Goal: Task Accomplishment & Management: Use online tool/utility

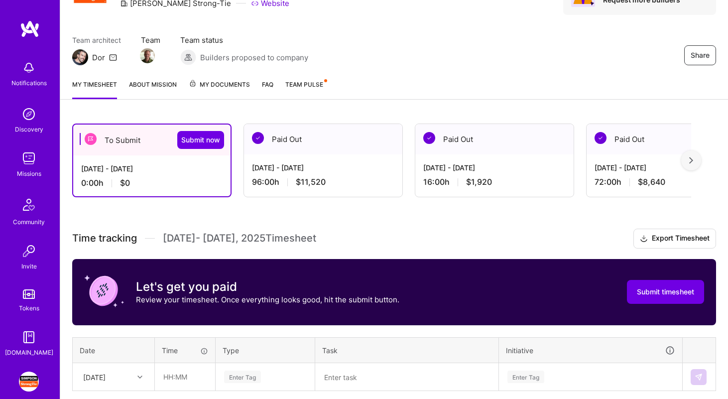
scroll to position [139, 0]
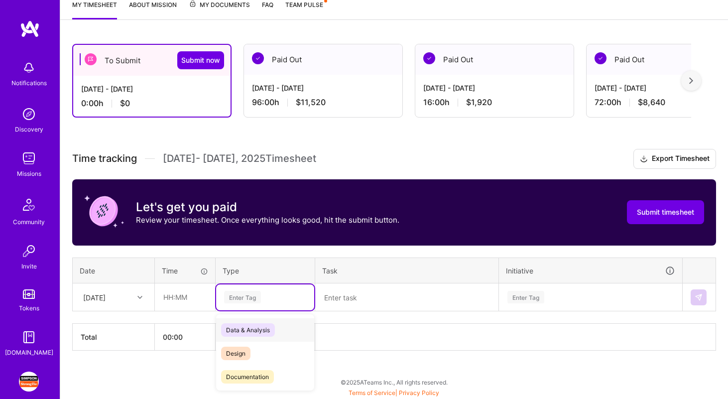
click at [239, 295] on div "Enter Tag" at bounding box center [242, 296] width 37 height 15
click at [246, 376] on span "Time off" at bounding box center [237, 375] width 33 height 13
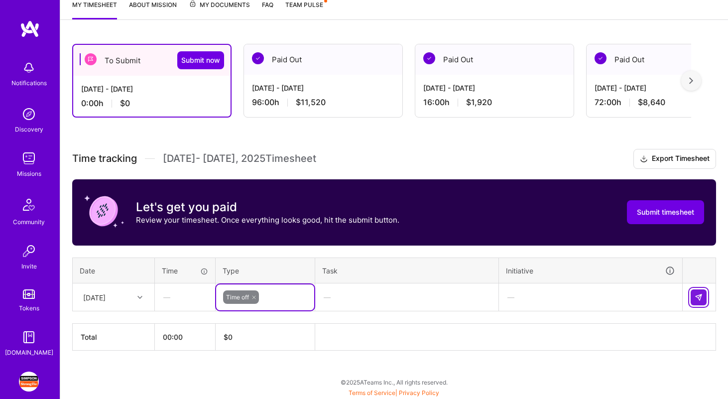
click at [703, 297] on button at bounding box center [699, 297] width 16 height 16
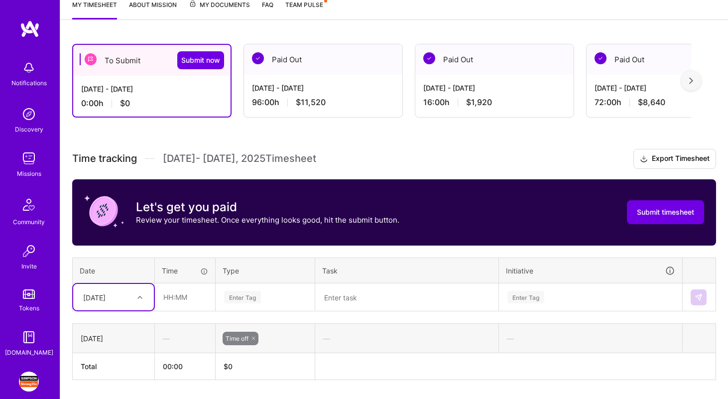
click at [135, 300] on div "Select is focused ,type to refine list, press Down to open the menu, [DATE]" at bounding box center [113, 297] width 81 height 26
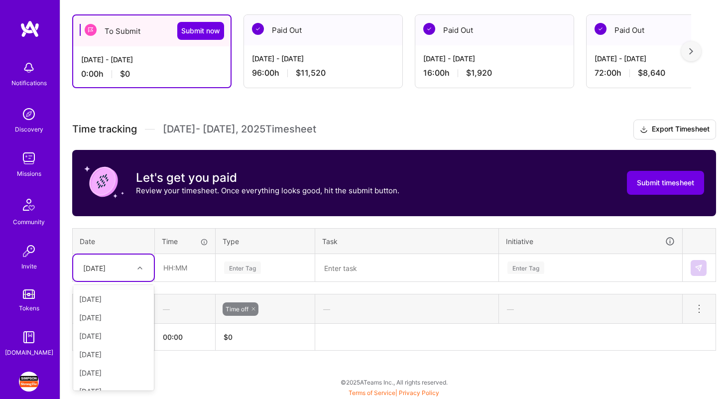
scroll to position [0, 0]
click at [106, 351] on div "[DATE]" at bounding box center [113, 351] width 81 height 18
click at [188, 269] on input "text" at bounding box center [184, 268] width 59 height 26
type input "05:30"
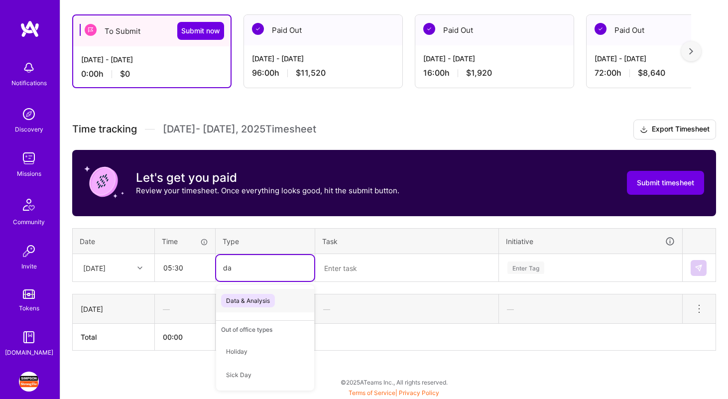
type input "dat"
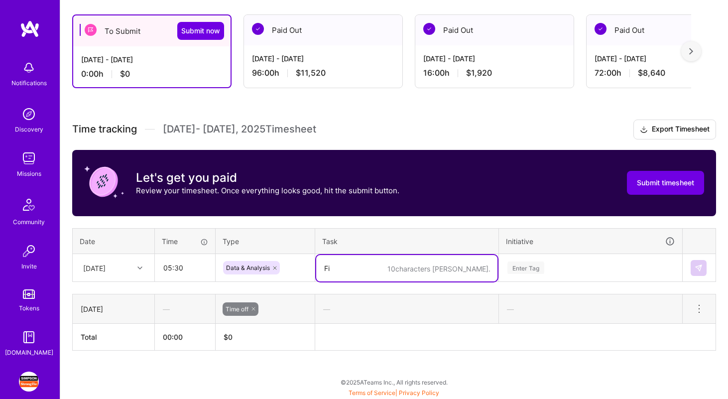
type textarea "F"
type textarea "D"
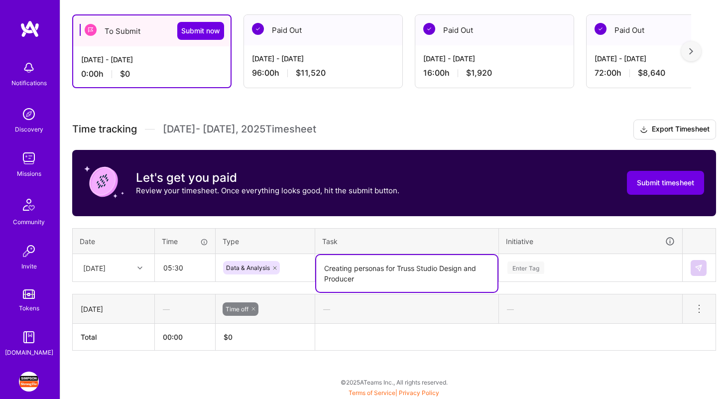
type textarea "Creating personas for Truss Studio Design and Producer"
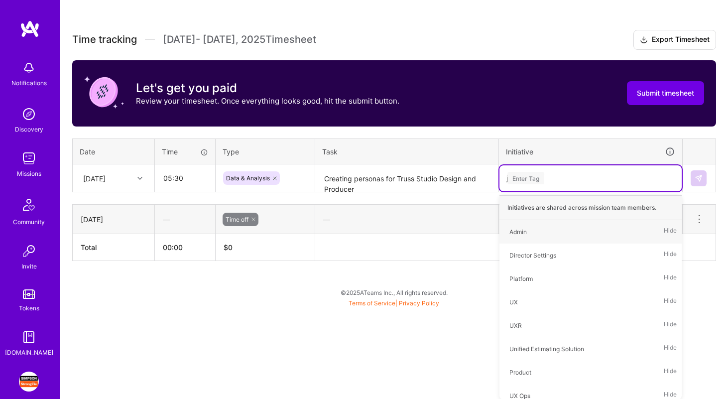
scroll to position [169, 0]
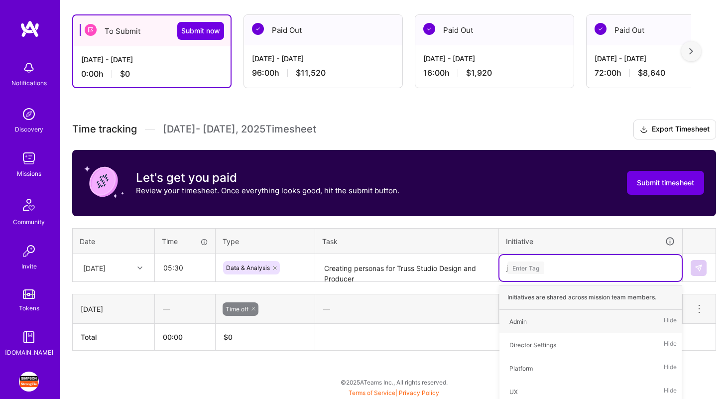
type input "jou"
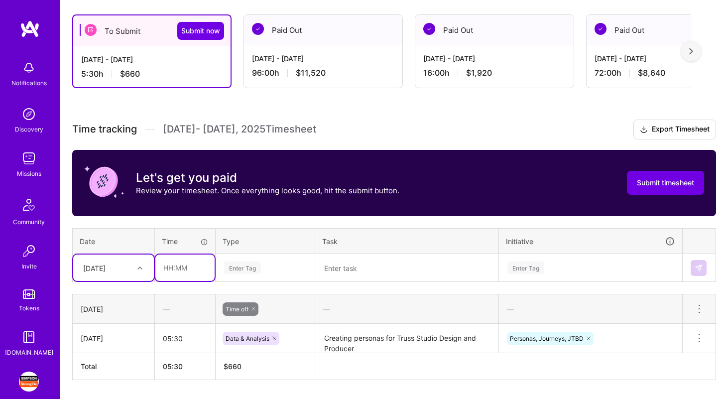
click at [177, 267] on input "text" at bounding box center [184, 268] width 59 height 26
type input "02:30"
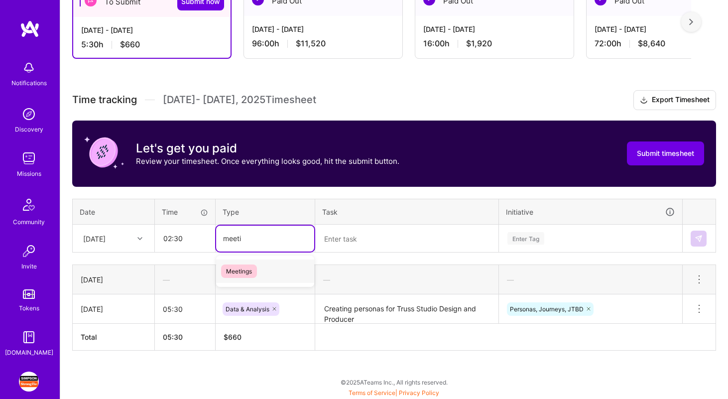
type input "meetin"
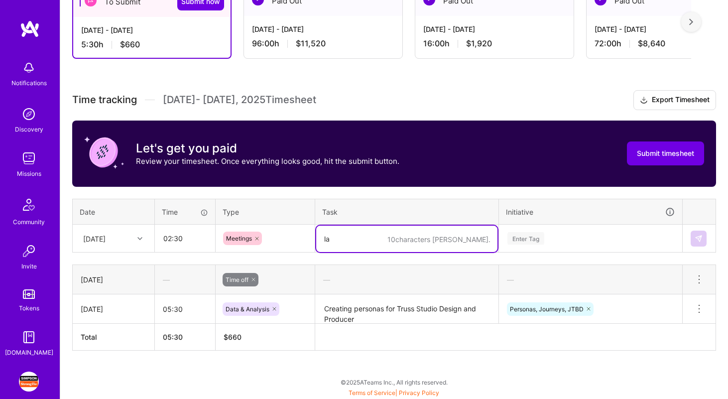
type textarea "l"
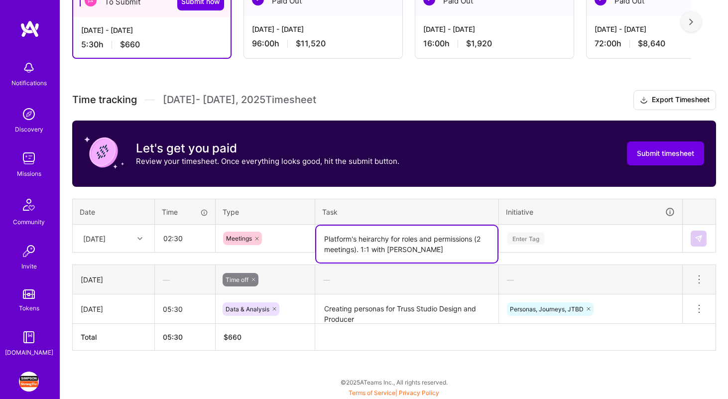
type textarea "Platform's heirarchy for roles and permissions (2 meetings). 1:1 with [PERSON_N…"
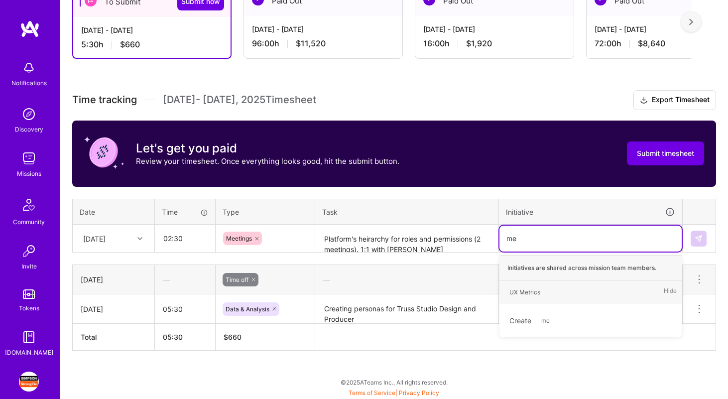
type input "m"
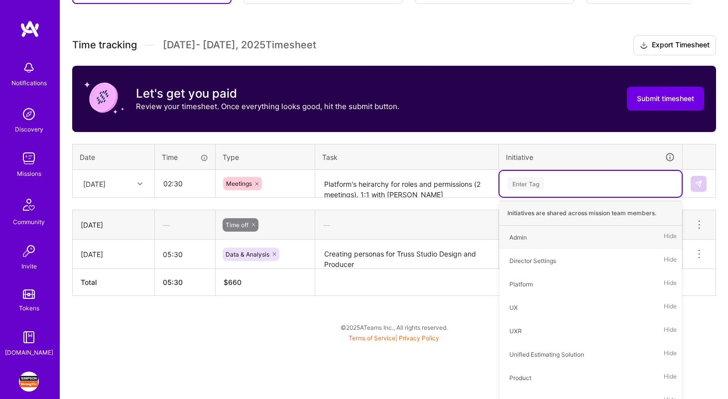
scroll to position [259, 0]
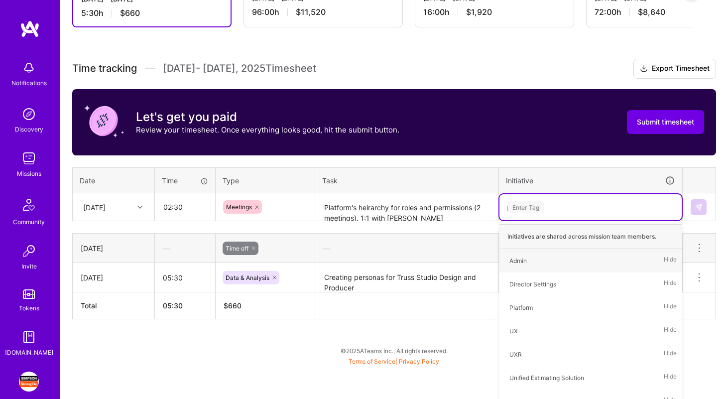
type input "pla"
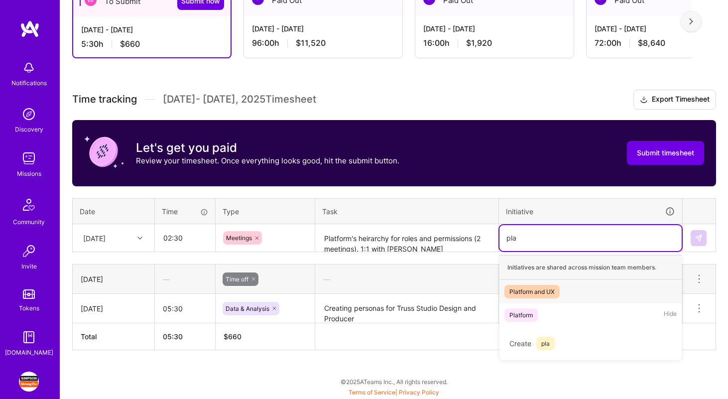
scroll to position [198, 0]
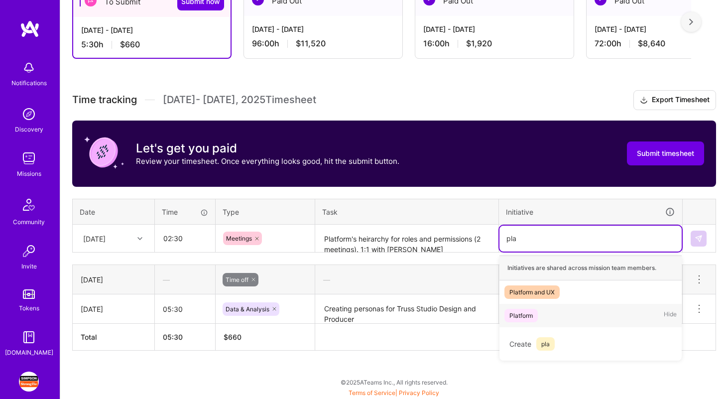
click at [549, 319] on div "Platform Hide" at bounding box center [591, 315] width 182 height 23
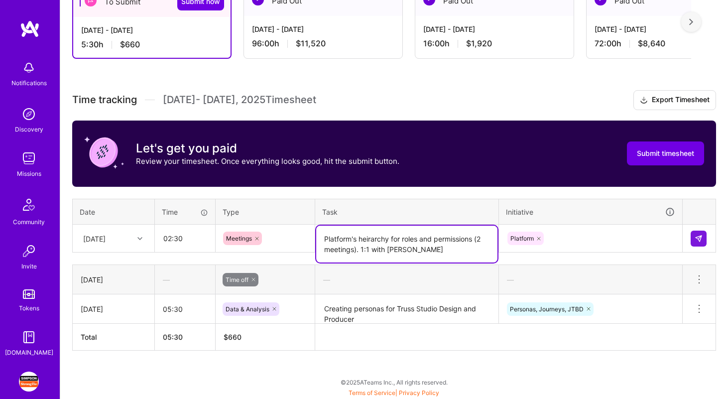
drag, startPoint x: 357, startPoint y: 249, endPoint x: 444, endPoint y: 246, distance: 86.7
click at [442, 249] on textarea "Platform's heirarchy for roles and permissions (2 meetings). 1:1 with [PERSON_N…" at bounding box center [406, 244] width 181 height 37
type textarea "Platform's heirarchy for roles and permissions (2 meetings)"
click at [695, 237] on img at bounding box center [699, 239] width 8 height 8
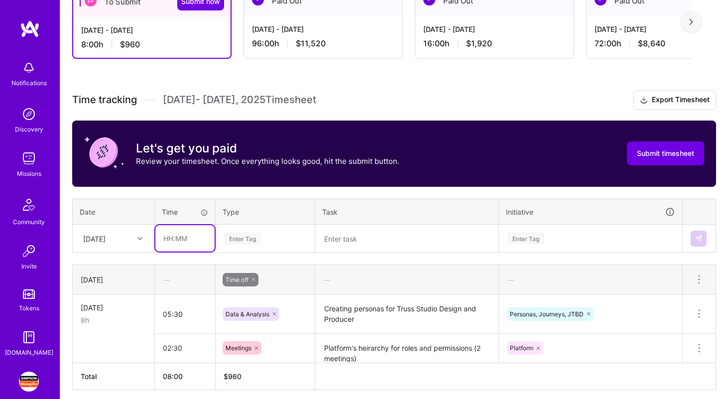
click at [185, 236] on input "text" at bounding box center [184, 238] width 59 height 26
type input "00:30"
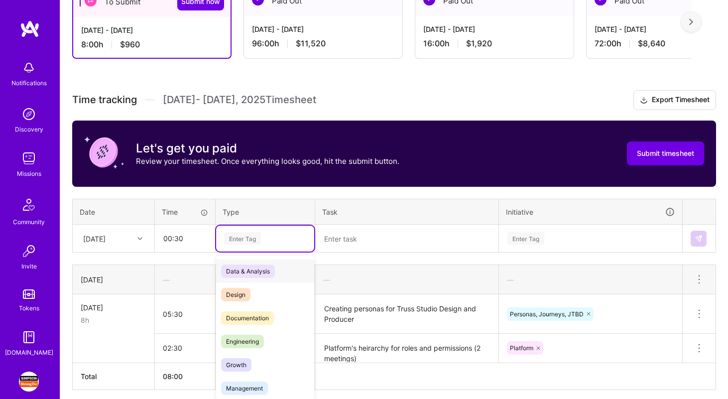
scroll to position [208, 0]
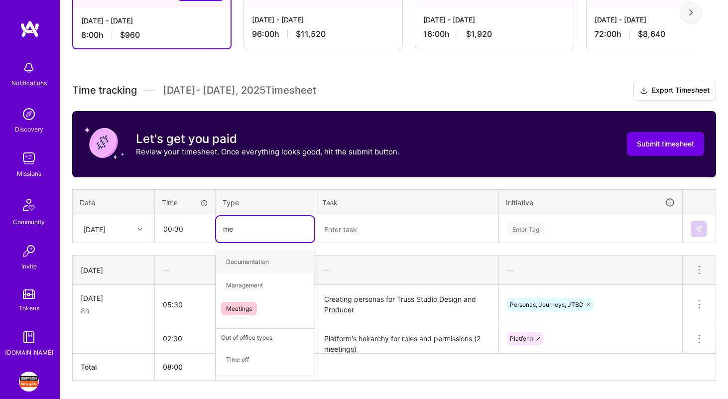
type input "mee"
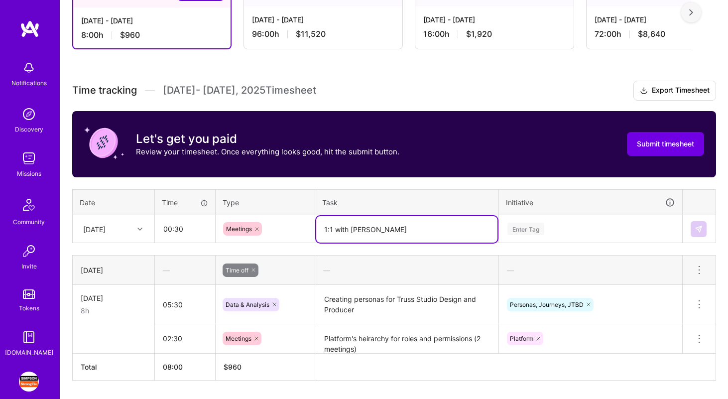
type textarea "1:1 with [PERSON_NAME]"
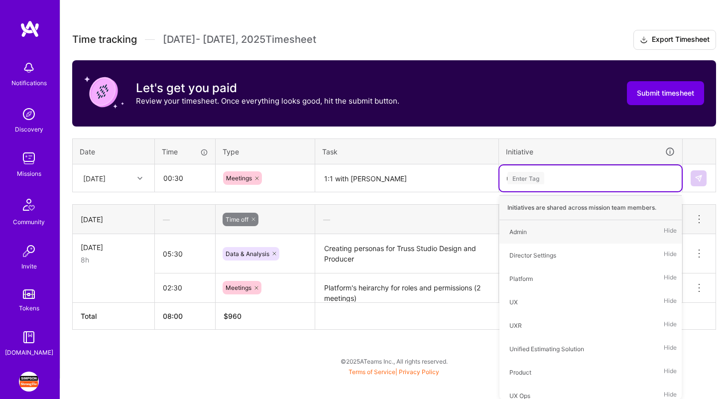
scroll to position [238, 0]
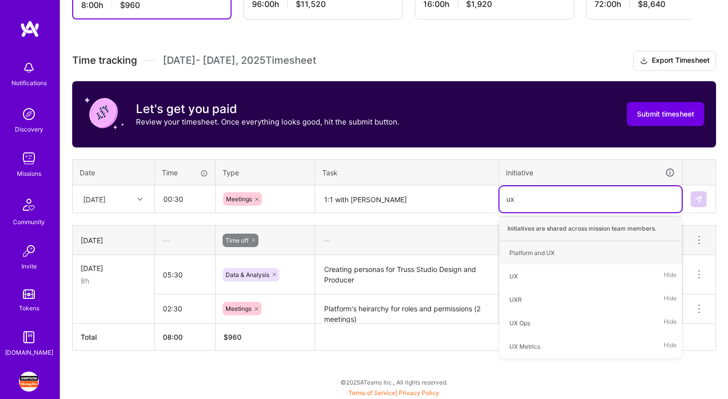
type input "uxr"
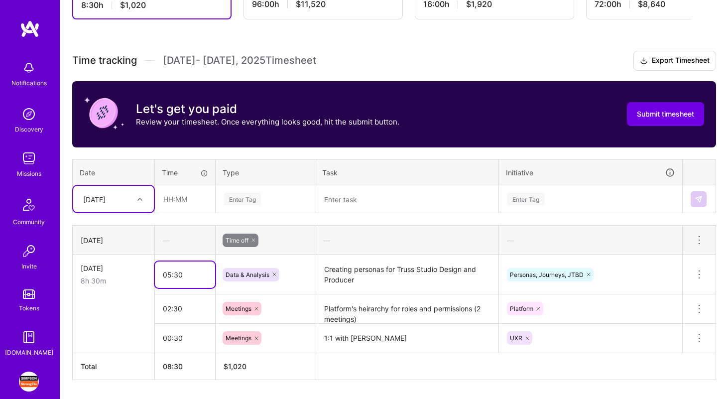
click at [177, 273] on input "05:30" at bounding box center [185, 275] width 60 height 26
type input "05:30"
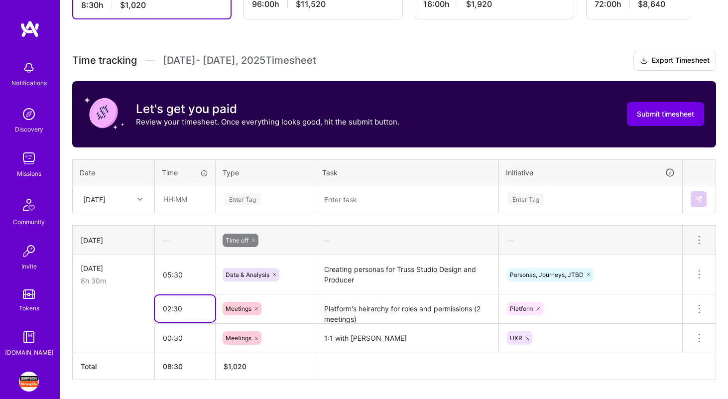
click at [177, 310] on input "02:30" at bounding box center [185, 308] width 60 height 26
type input "02:00"
click at [128, 203] on div "[DATE]" at bounding box center [105, 199] width 55 height 16
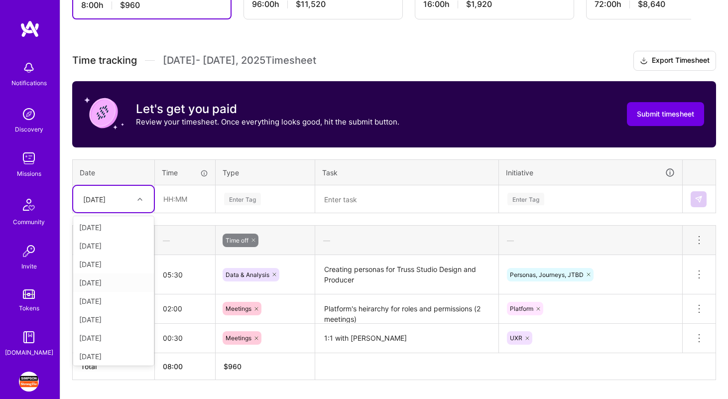
click at [120, 280] on div "[DATE]" at bounding box center [113, 282] width 81 height 18
click at [183, 200] on input "text" at bounding box center [184, 199] width 59 height 26
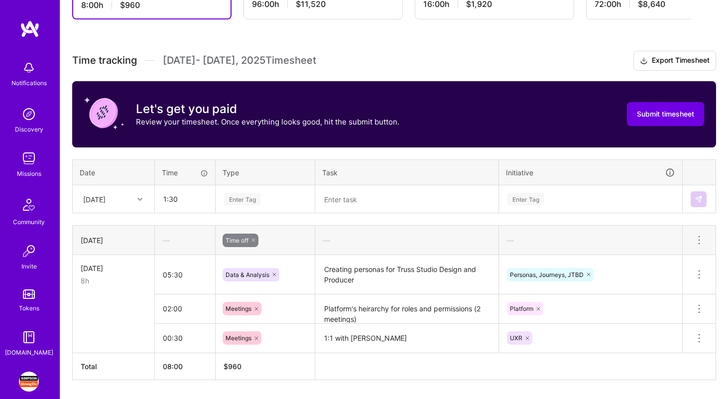
type input "01:30"
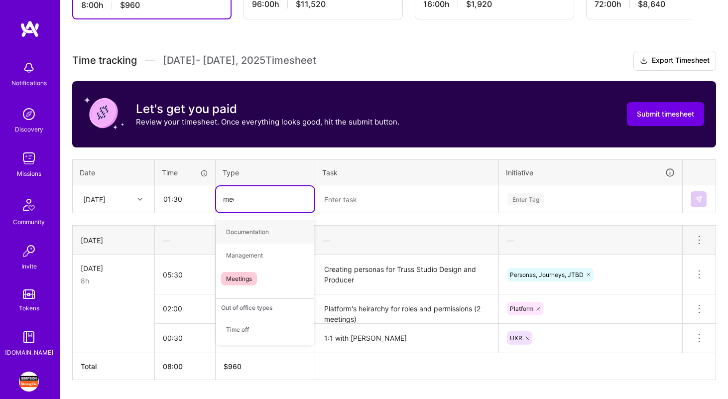
type input "meetin"
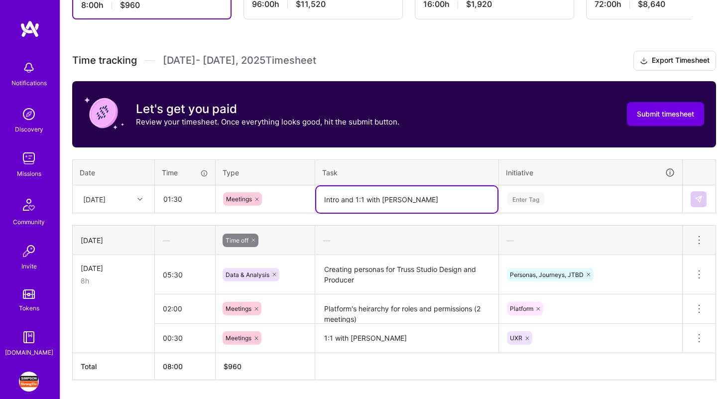
type textarea "Intro and 1:1 with [PERSON_NAME]"
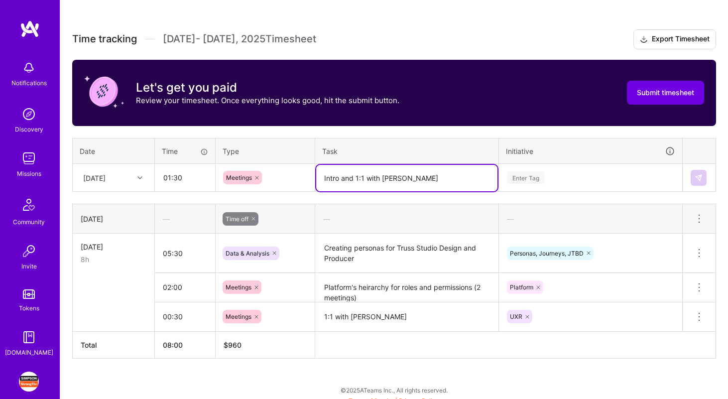
scroll to position [263, 0]
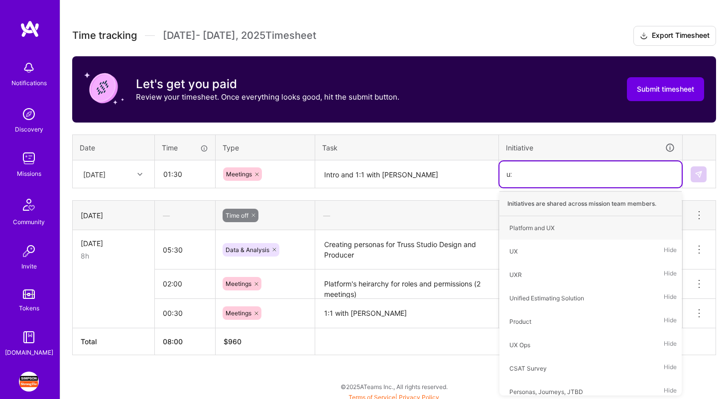
type input "uxr"
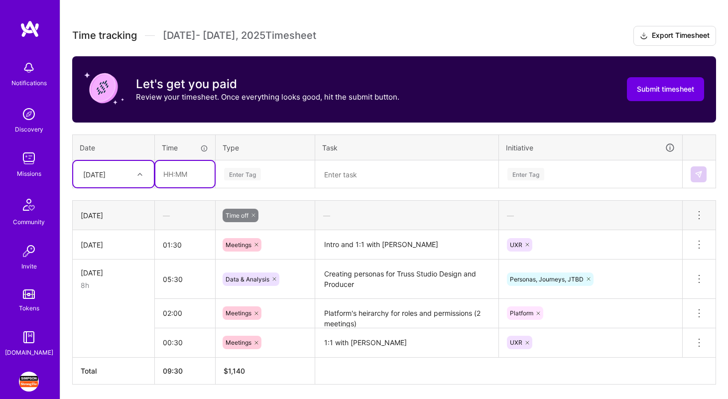
click at [186, 177] on input "text" at bounding box center [184, 174] width 59 height 26
type input "01:00"
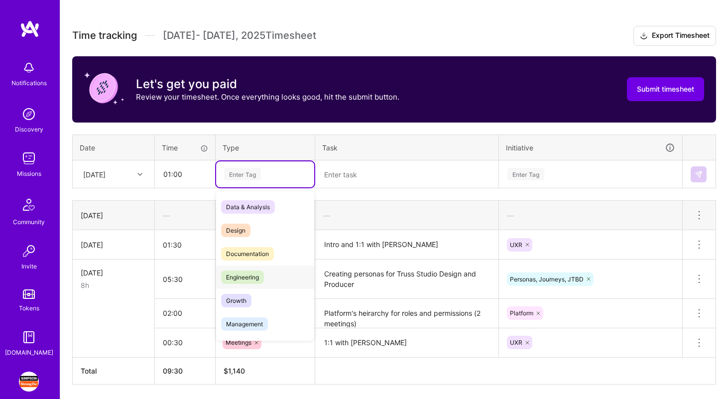
scroll to position [139, 0]
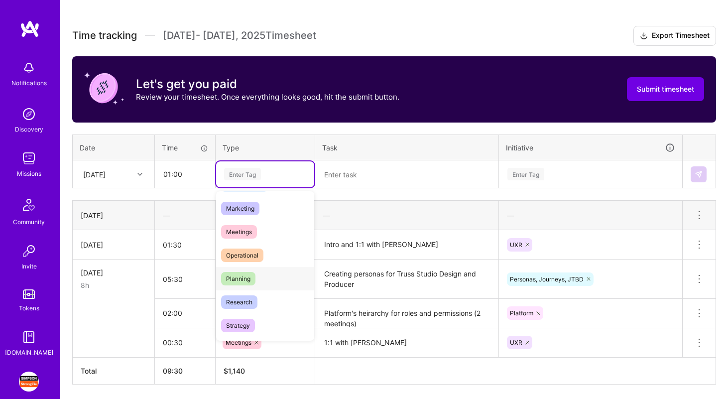
click at [241, 281] on span "Planning" at bounding box center [238, 278] width 34 height 13
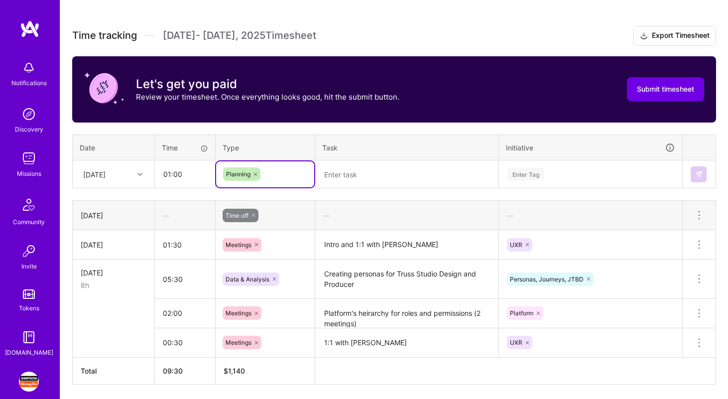
click at [370, 184] on textarea at bounding box center [406, 174] width 181 height 26
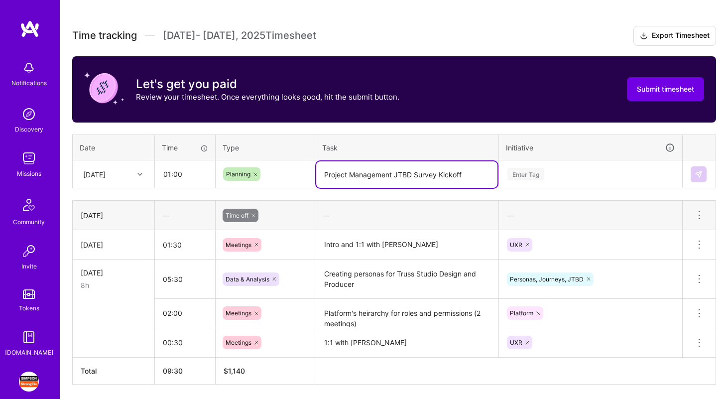
type textarea "Project Management JTBD Survey Kickoff"
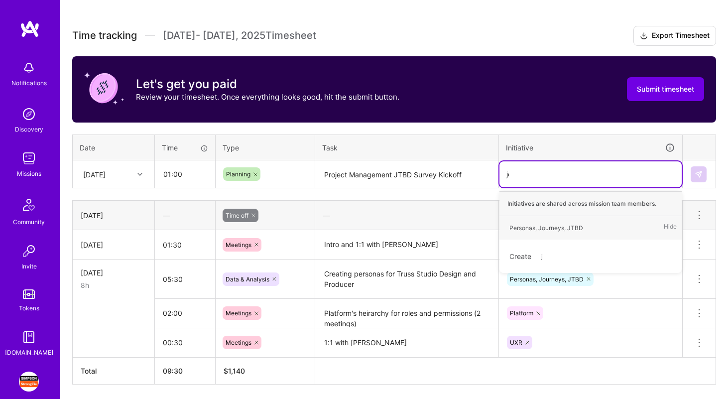
type input "jou"
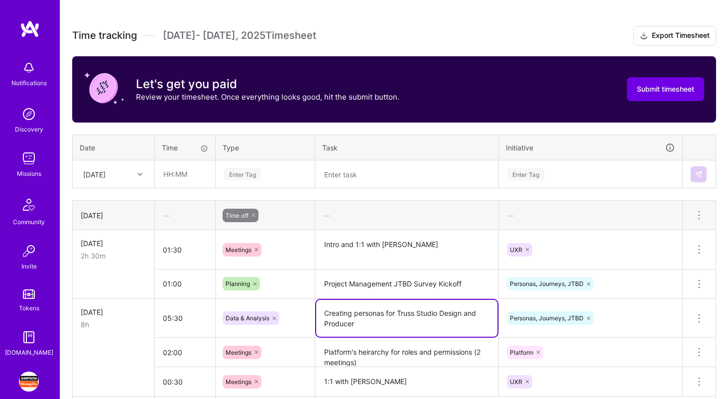
click at [367, 317] on textarea "Creating personas for Truss Studio Design and Producer" at bounding box center [406, 318] width 181 height 37
click at [339, 177] on textarea at bounding box center [406, 174] width 181 height 26
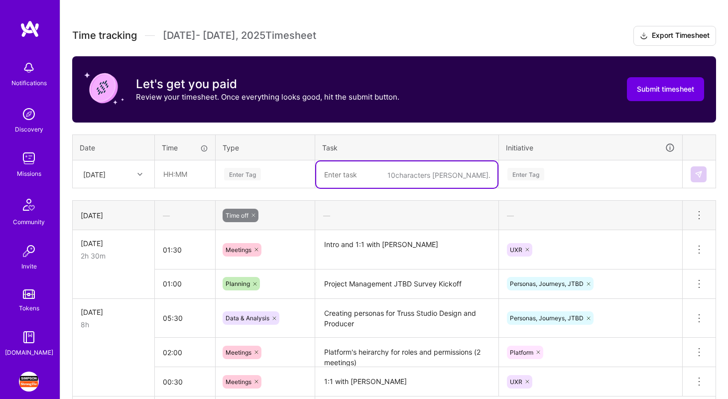
paste textarea "Creating personas for Truss Studio Design and Producer"
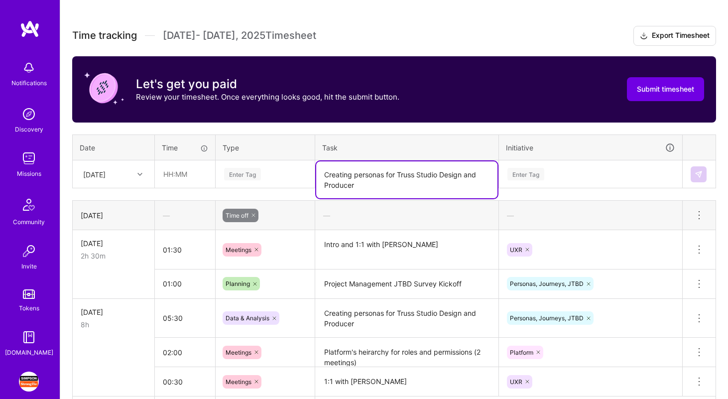
type textarea "Creating personas for Truss Studio Design and Producer"
click at [187, 172] on input "text" at bounding box center [184, 174] width 59 height 26
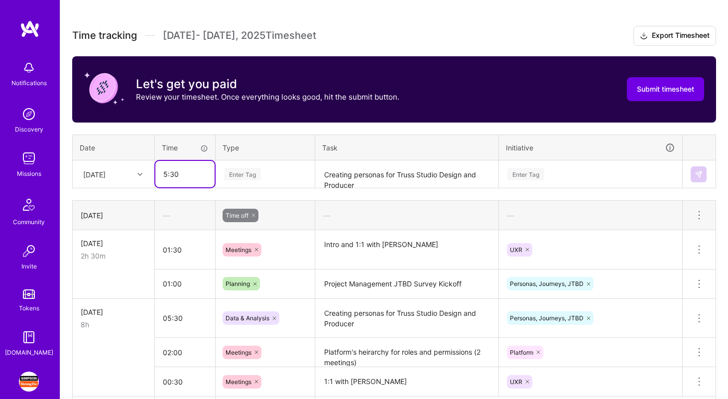
type input "05:30"
click at [254, 170] on div "Enter Tag" at bounding box center [242, 173] width 37 height 15
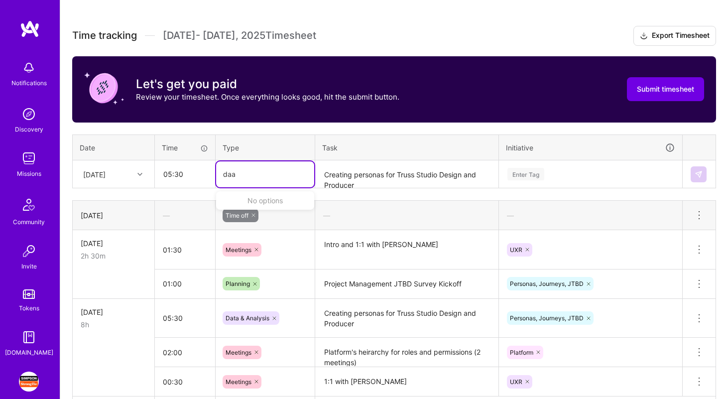
type input "da"
click at [262, 208] on span "Data & Analysis" at bounding box center [248, 206] width 54 height 13
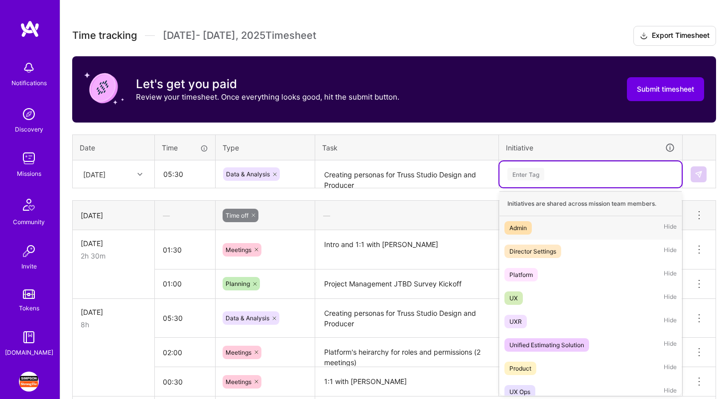
click at [552, 170] on div "Enter Tag" at bounding box center [591, 174] width 168 height 12
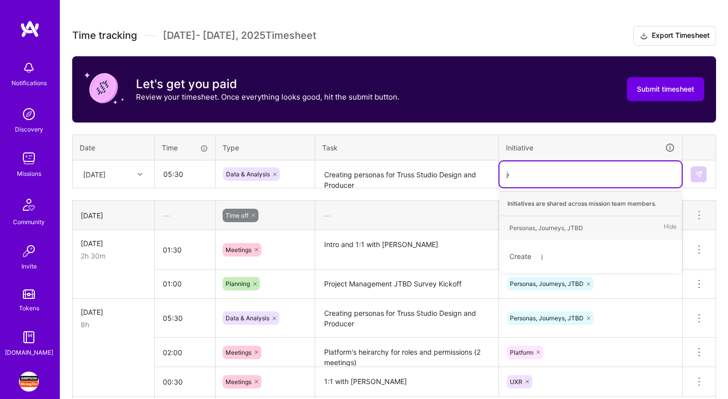
type input "jour"
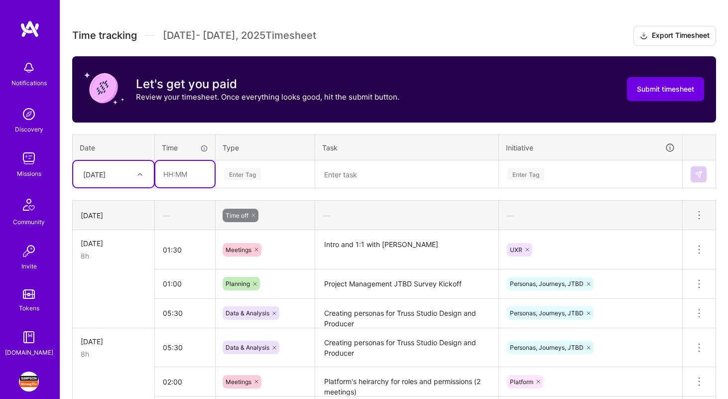
click at [181, 169] on input "text" at bounding box center [184, 174] width 59 height 26
click at [134, 176] on div at bounding box center [141, 174] width 15 height 13
click at [110, 280] on div "[DATE]" at bounding box center [113, 276] width 81 height 18
click at [184, 172] on input "text" at bounding box center [184, 174] width 59 height 26
type input "01:00"
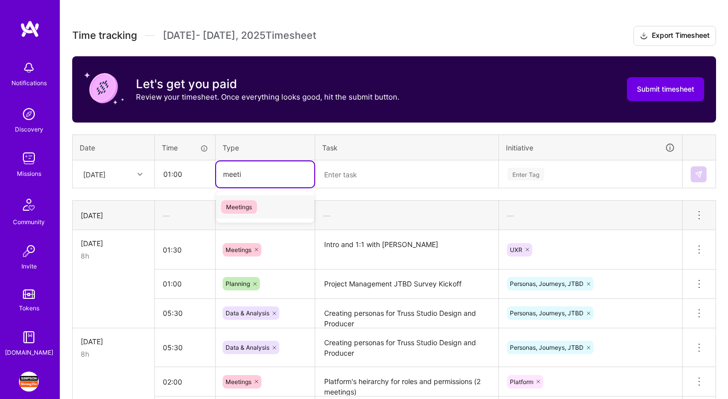
type input "meetin"
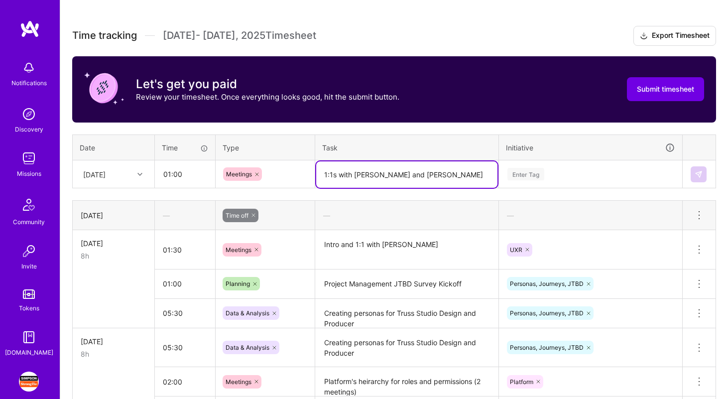
type textarea "1:1s with [PERSON_NAME] and [PERSON_NAME]"
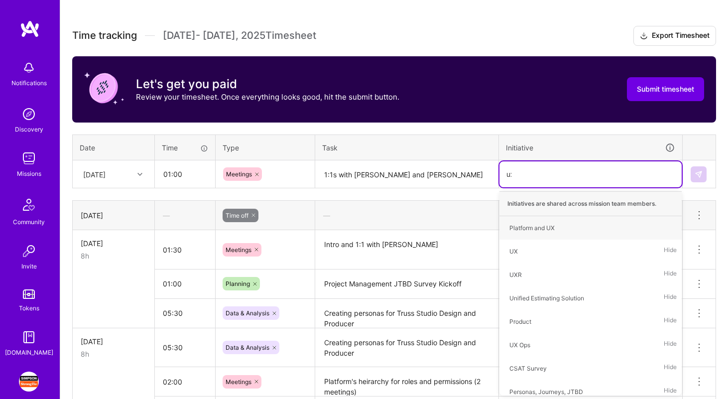
type input "uxr"
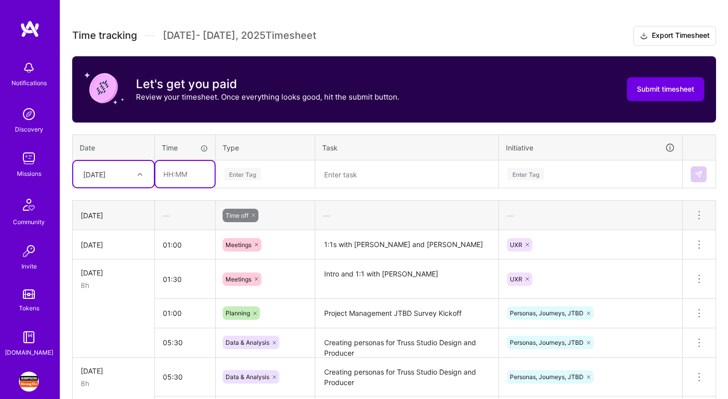
click at [181, 174] on input "text" at bounding box center [184, 174] width 59 height 26
type input "01:00"
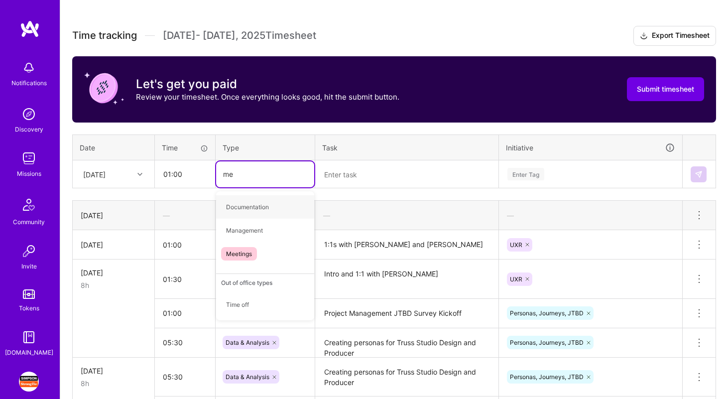
type input "mee"
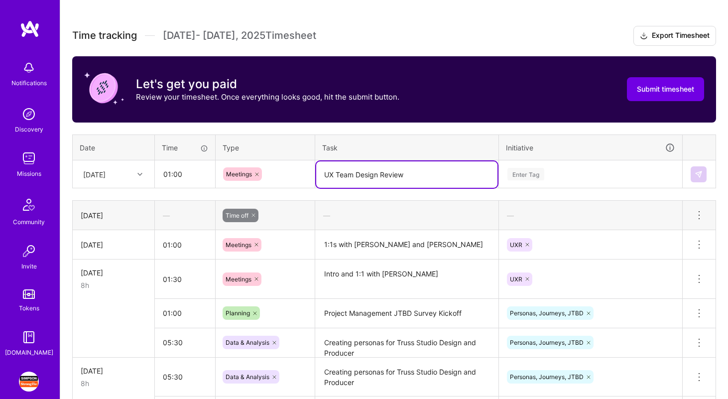
type textarea "UX Team Design Review"
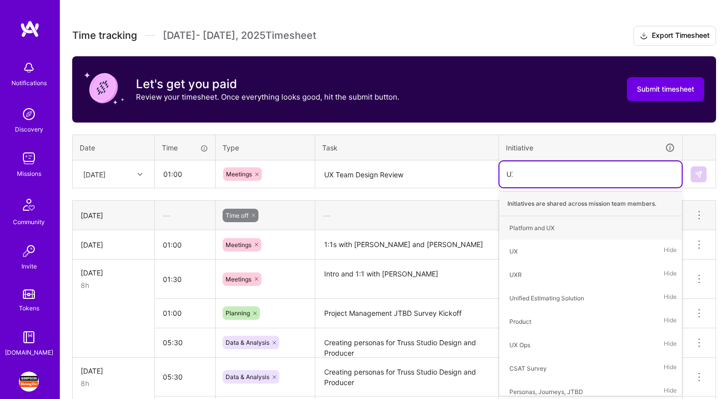
type input "UXR"
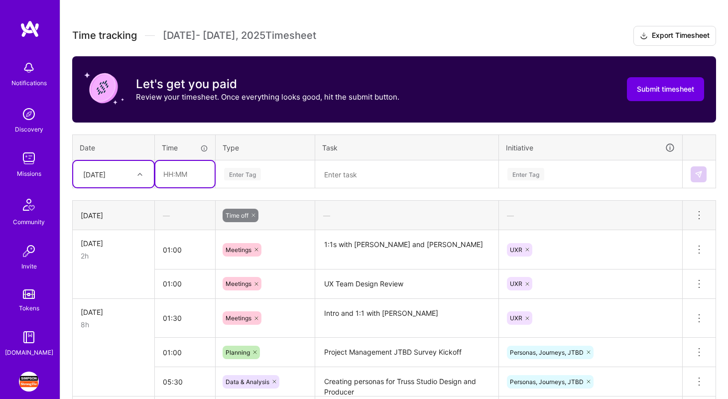
click at [171, 166] on input "text" at bounding box center [184, 174] width 59 height 26
type input "00:30"
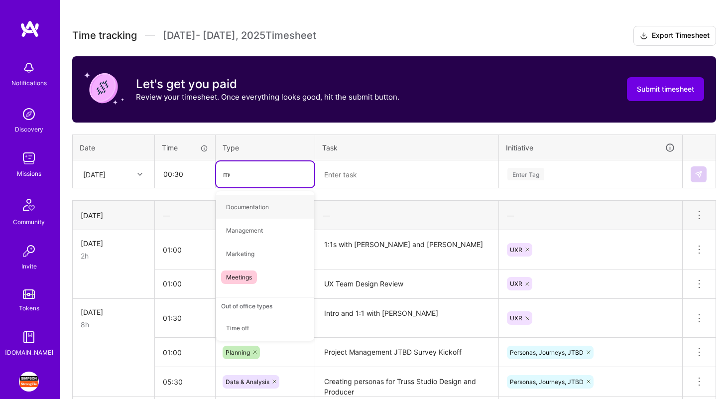
type input "mee"
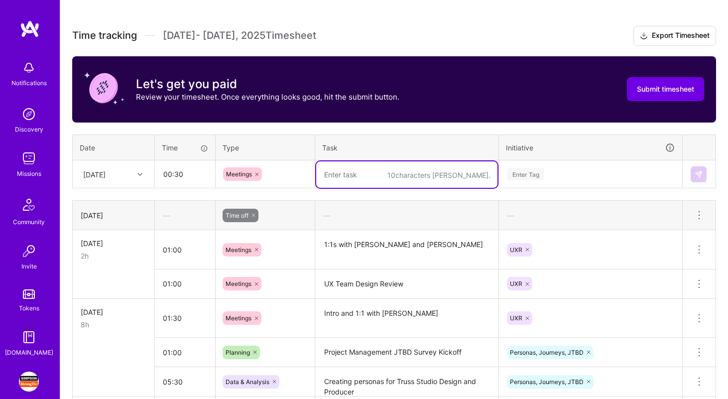
click at [401, 178] on textarea at bounding box center [406, 174] width 181 height 26
paste textarea "Persona / MBR / QPS Design"
drag, startPoint x: 359, startPoint y: 172, endPoint x: 271, endPoint y: 173, distance: 87.2
click at [271, 173] on tr "[DATE] 00:30 Meetings Persona / MBR / QPS Design Enter Tag" at bounding box center [395, 174] width 644 height 28
click at [362, 174] on textarea "MBR / QPS Design" at bounding box center [406, 174] width 181 height 26
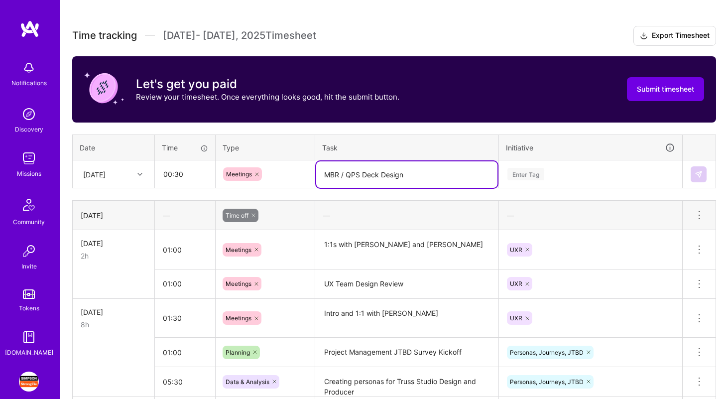
type textarea "MBR / QPS Deck Design"
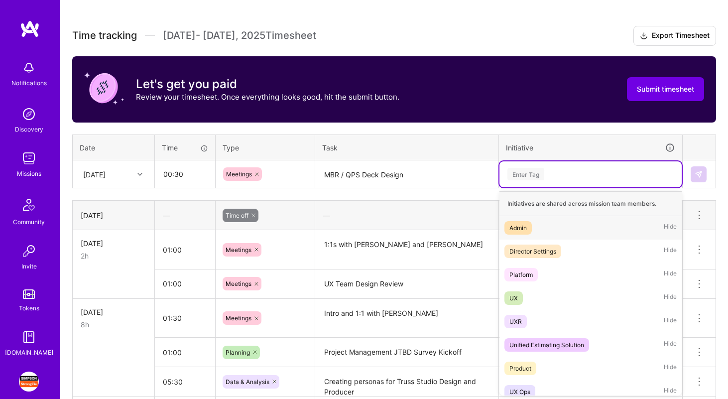
click at [537, 174] on div "Enter Tag" at bounding box center [526, 173] width 37 height 15
click at [536, 391] on div "UX Ops Hide" at bounding box center [591, 391] width 182 height 23
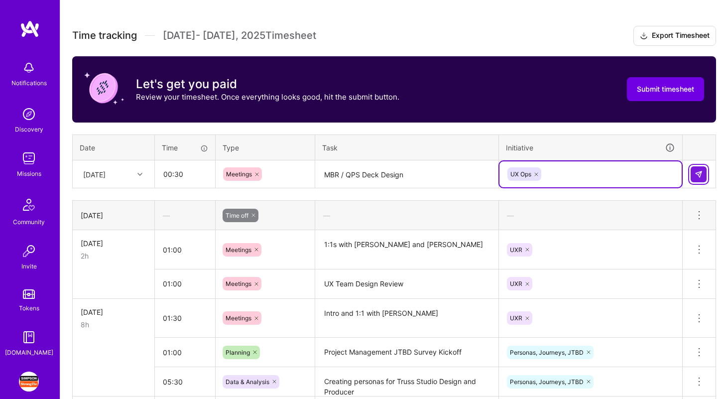
click at [699, 172] on img at bounding box center [699, 174] width 8 height 8
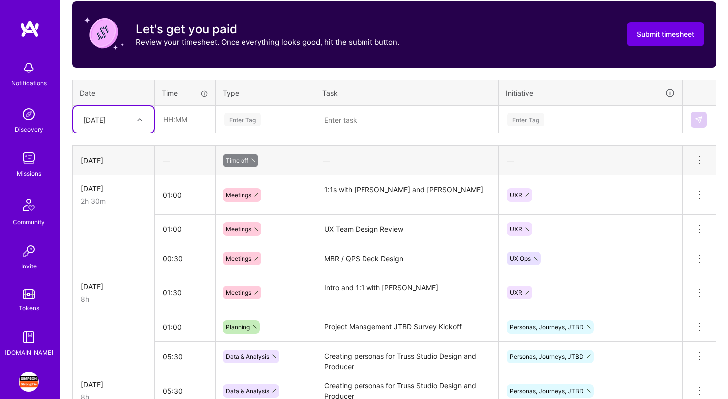
scroll to position [318, 0]
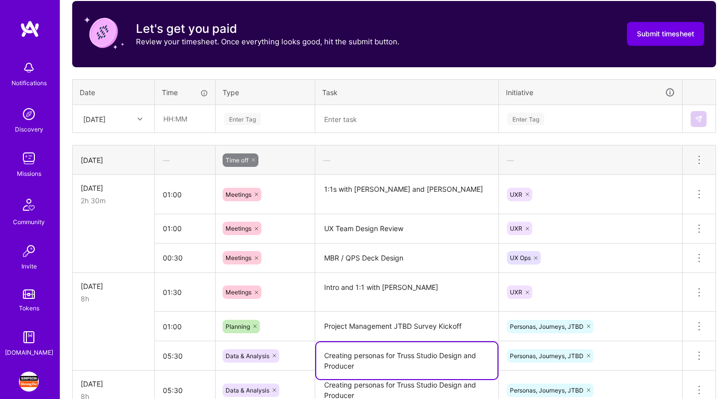
click at [360, 350] on textarea "Creating personas for Truss Studio Design and Producer" at bounding box center [406, 360] width 181 height 37
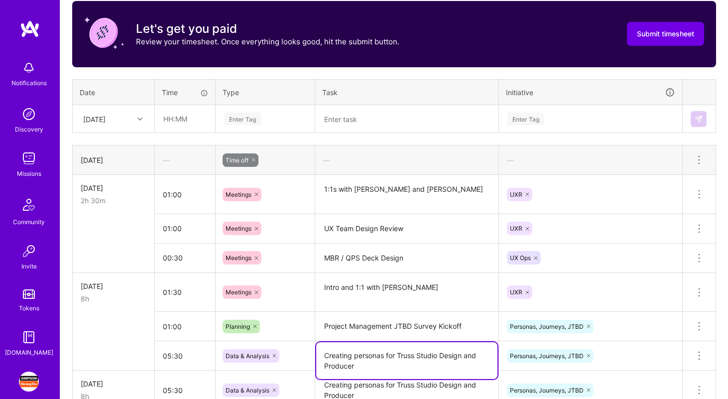
click at [360, 350] on textarea "Creating personas for Truss Studio Design and Producer" at bounding box center [406, 360] width 181 height 37
click at [355, 115] on textarea at bounding box center [406, 119] width 181 height 26
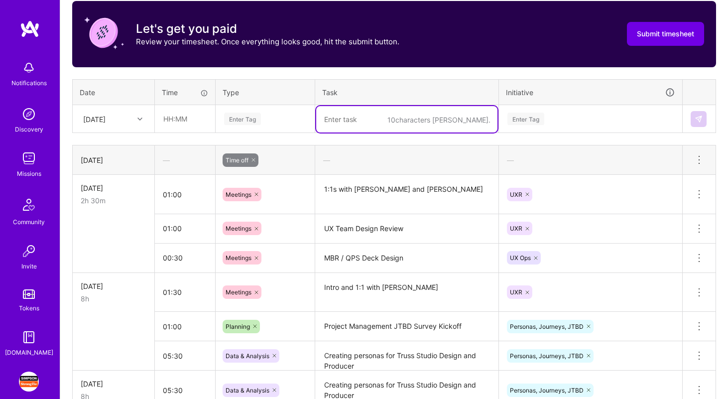
paste textarea "Creating personas for Truss Studio Design and Producer"
type textarea "Creating personas for Truss Studio Design and Producer"
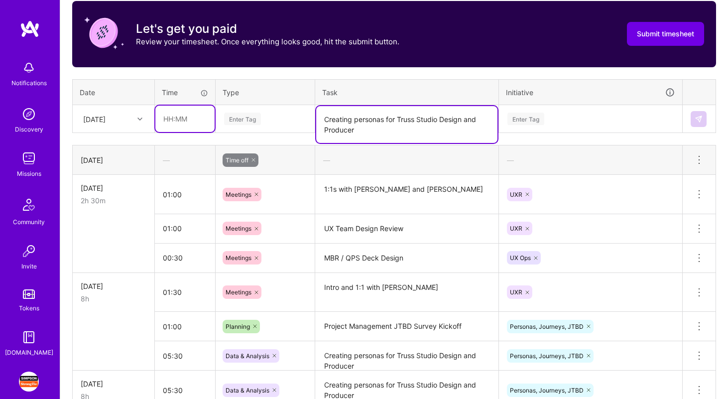
click at [186, 115] on input "text" at bounding box center [184, 119] width 59 height 26
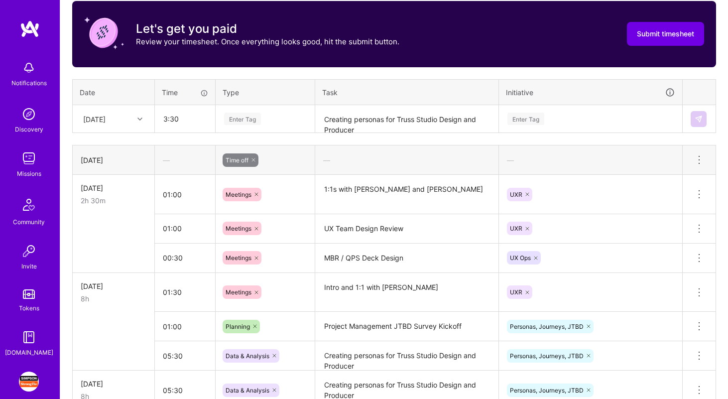
type input "03:30"
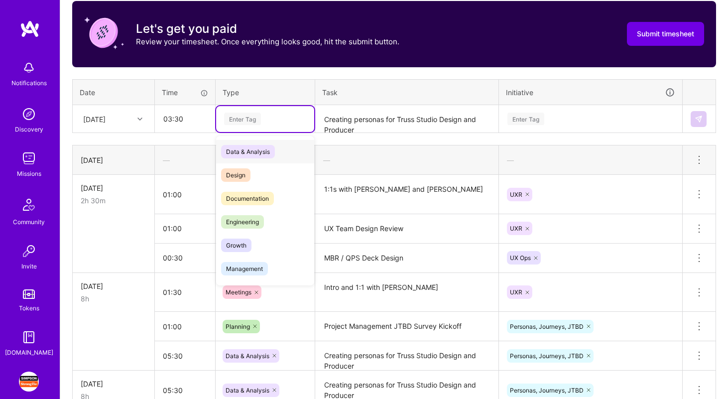
click at [240, 147] on span "Data & Analysis" at bounding box center [248, 151] width 54 height 13
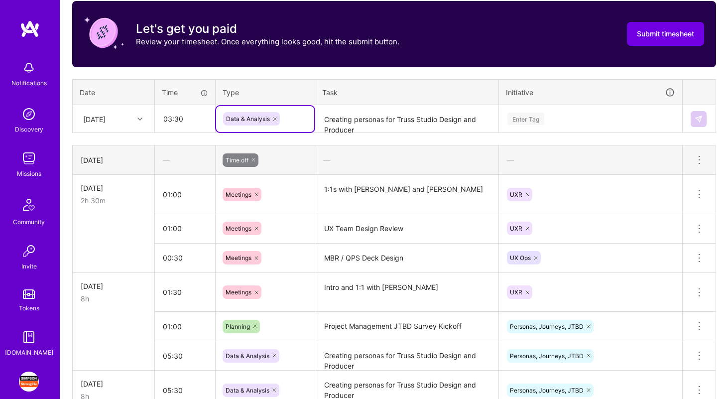
click at [585, 120] on div "Enter Tag" at bounding box center [591, 119] width 168 height 12
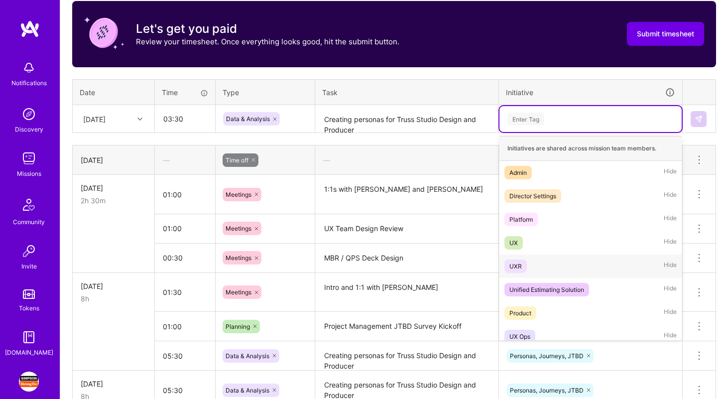
click at [571, 266] on div "UXR Hide" at bounding box center [591, 266] width 182 height 23
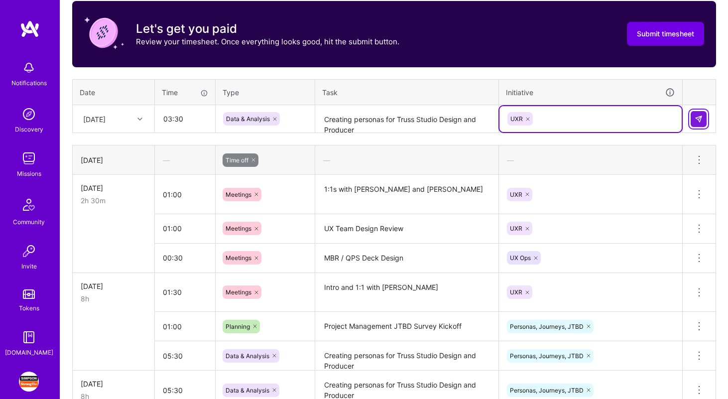
click at [701, 120] on img at bounding box center [699, 119] width 8 height 8
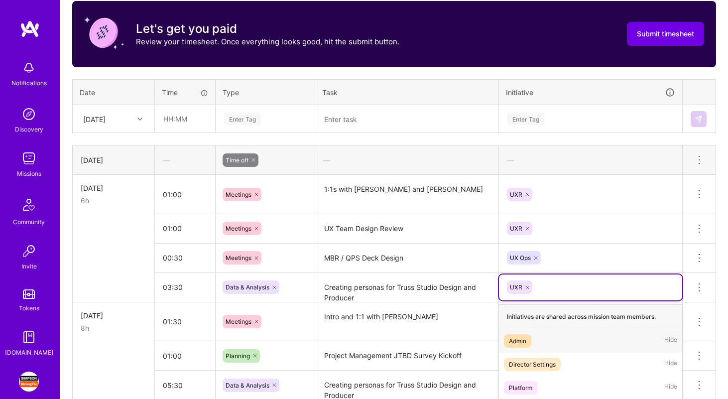
click at [538, 287] on div "option Admin focused, 1 of 14. 13 results available. Use Up and Down to choose …" at bounding box center [590, 287] width 183 height 26
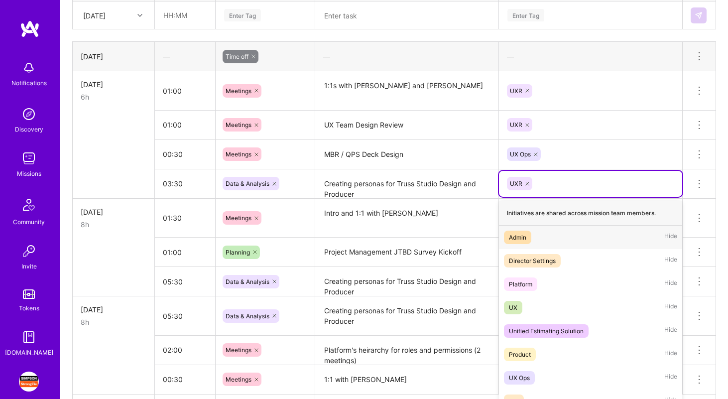
scroll to position [431, 0]
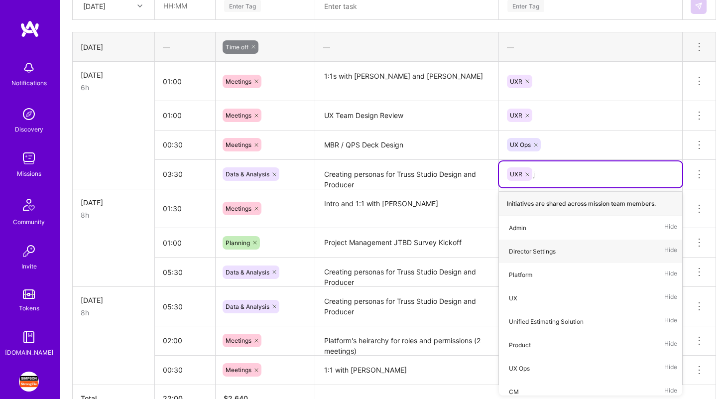
type input "jou"
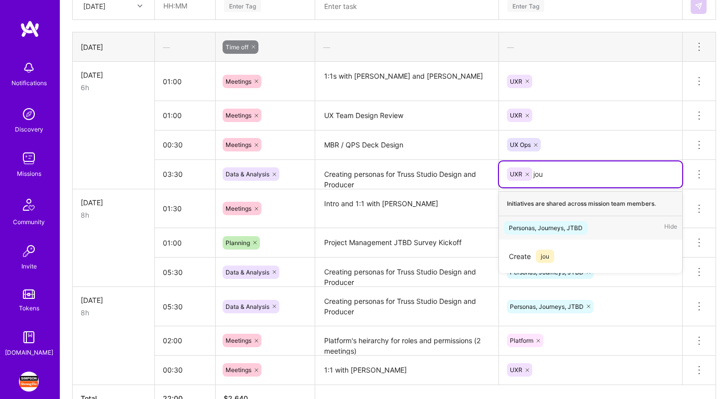
click at [565, 228] on div "Personas, Journeys, JTBD" at bounding box center [546, 228] width 74 height 10
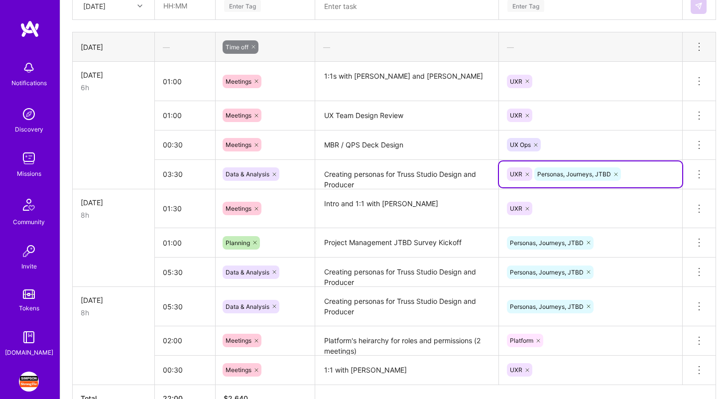
click at [528, 175] on icon at bounding box center [528, 174] width 6 height 6
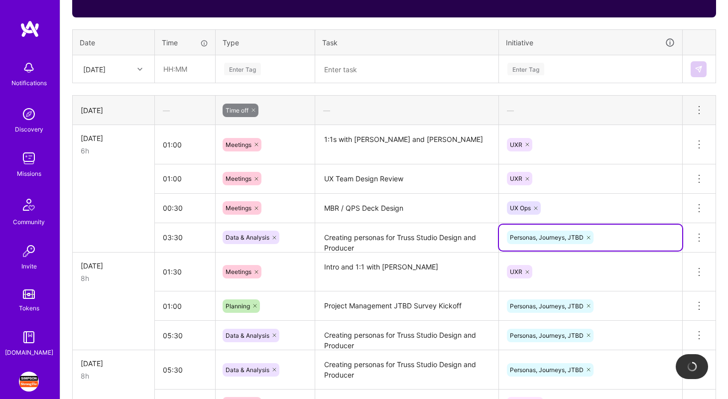
scroll to position [339, 0]
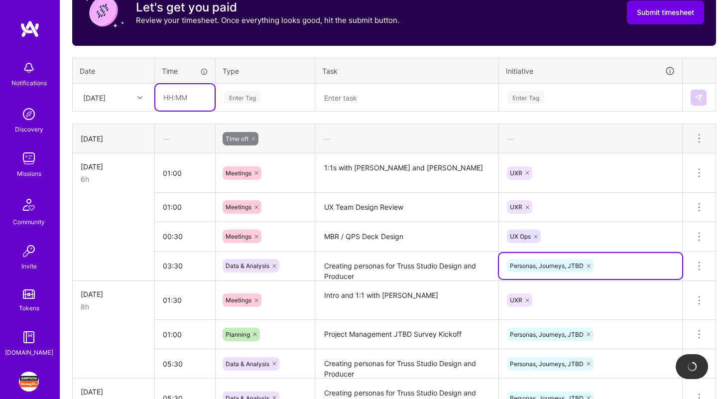
click at [184, 95] on input "text" at bounding box center [184, 97] width 59 height 26
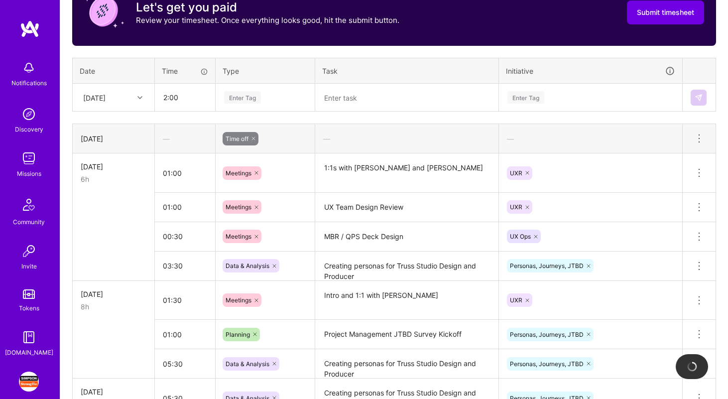
type input "02:00"
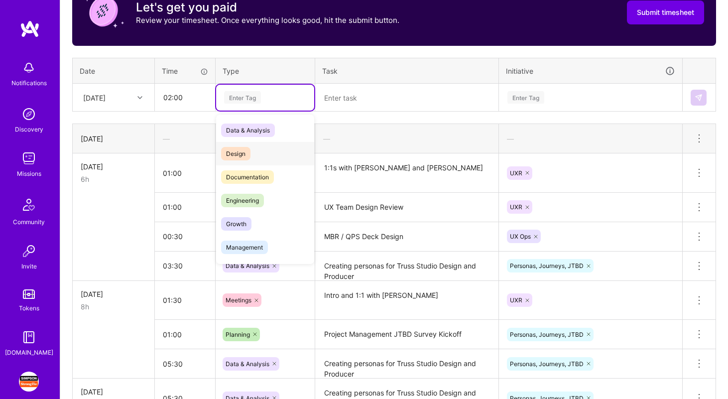
click at [256, 156] on div "Design" at bounding box center [265, 153] width 98 height 23
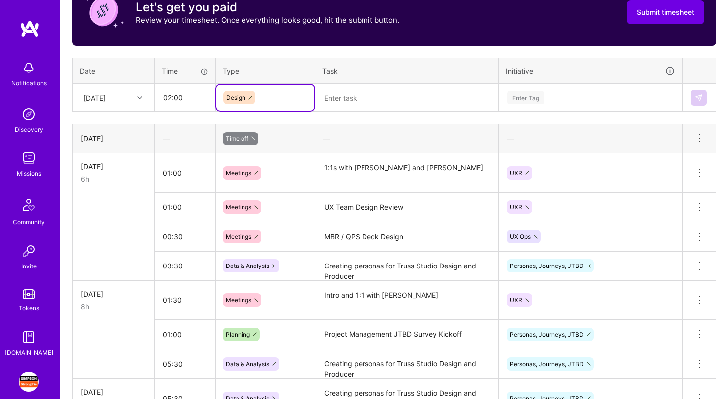
click at [361, 104] on textarea at bounding box center [406, 98] width 181 height 26
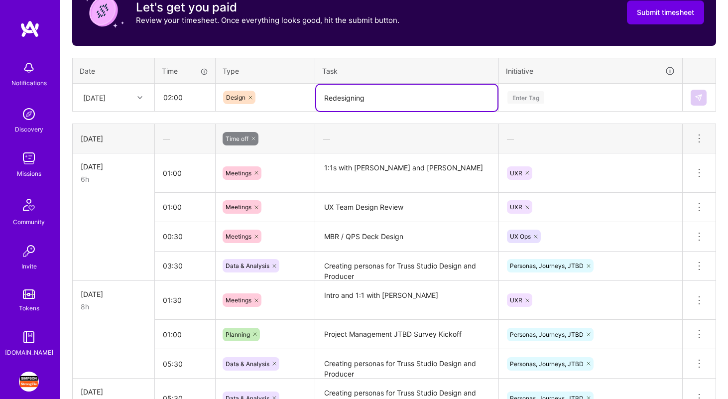
click at [328, 238] on textarea "MBR / QPS Deck Design" at bounding box center [406, 236] width 181 height 27
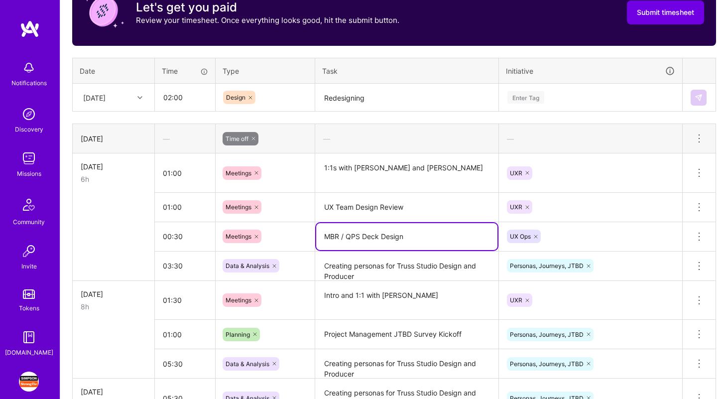
click at [328, 238] on textarea "MBR / QPS Deck Design" at bounding box center [406, 236] width 181 height 27
click at [397, 97] on textarea "Redesigning" at bounding box center [406, 98] width 181 height 26
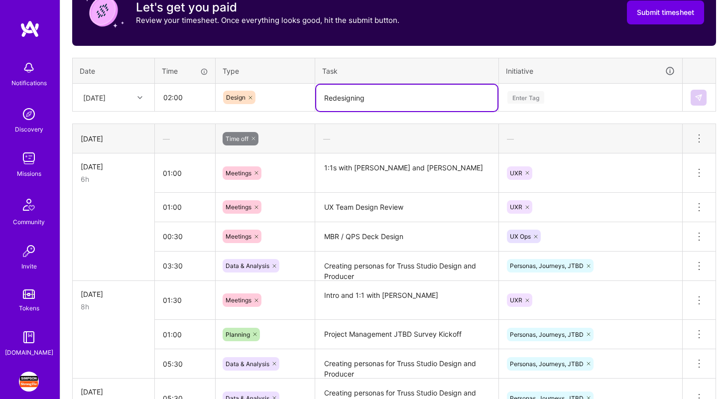
paste textarea "MBR / QPS Deck Design"
click at [429, 97] on textarea "Redesigning MBR / QPS Deck Design" at bounding box center [406, 98] width 181 height 26
type textarea "Redesigning MBR / QPS Deck for [PERSON_NAME]"
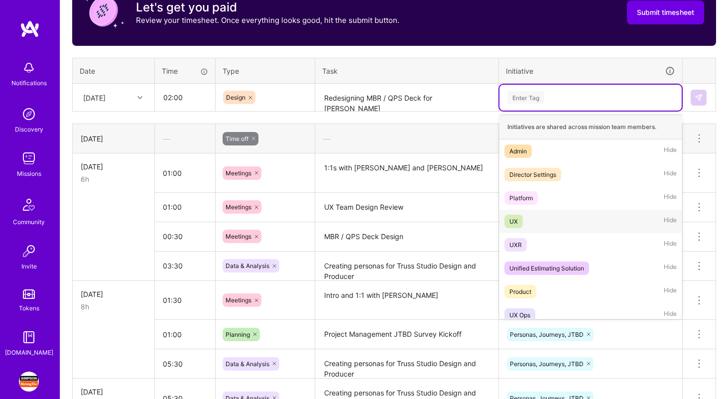
click at [550, 218] on div "UX Hide" at bounding box center [591, 221] width 182 height 23
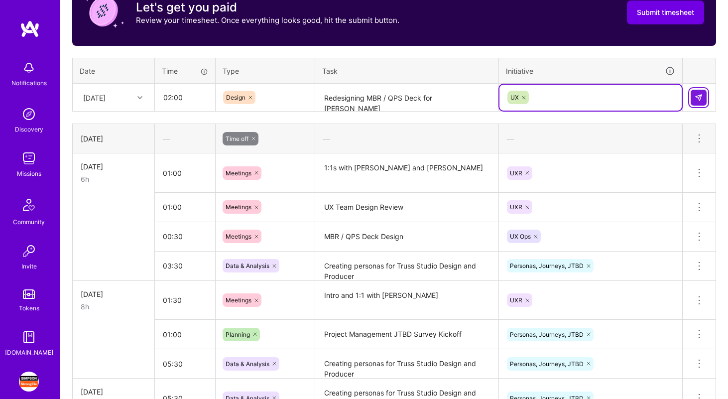
click at [703, 93] on button at bounding box center [699, 98] width 16 height 16
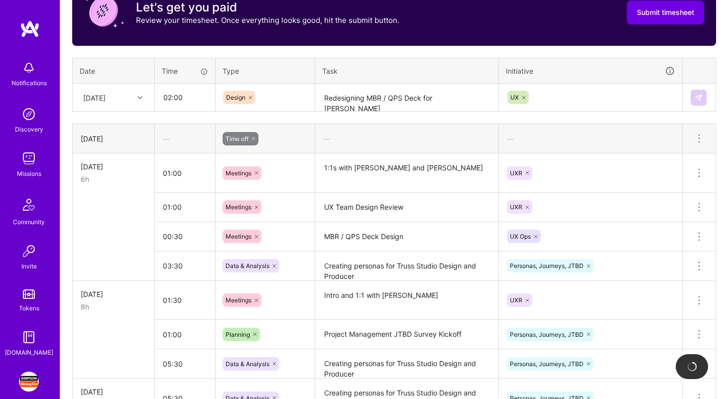
click at [427, 102] on textarea "Redesigning MBR / QPS Deck for [PERSON_NAME]" at bounding box center [406, 98] width 181 height 26
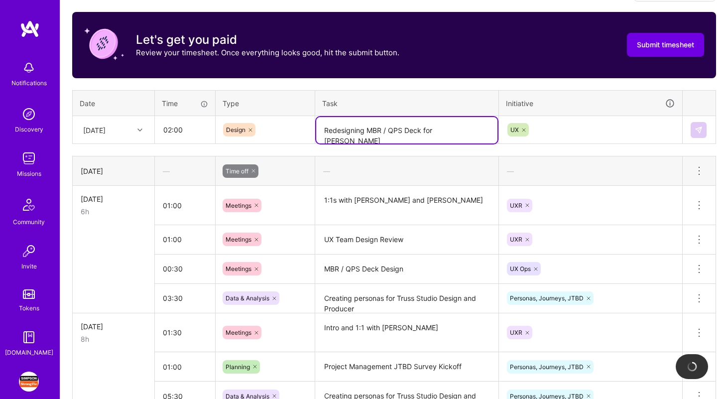
scroll to position [307, 0]
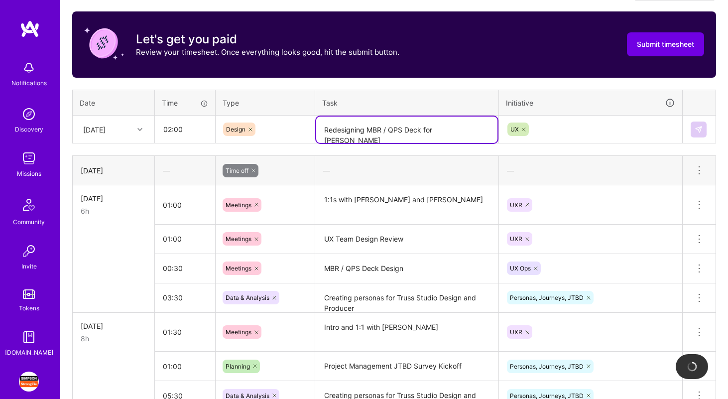
click at [536, 129] on div "UX" at bounding box center [591, 129] width 168 height 15
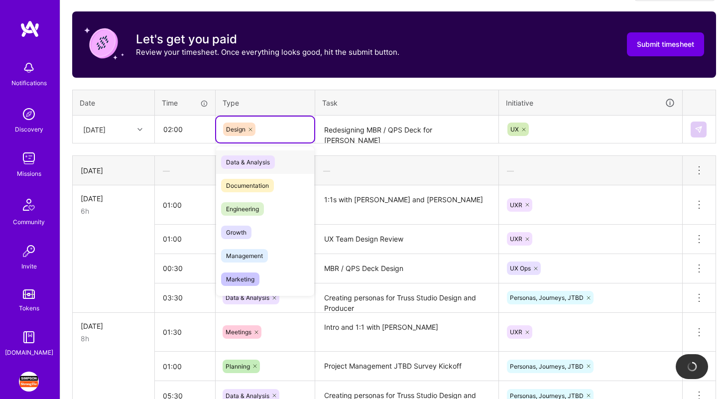
click at [285, 127] on div "Design" at bounding box center [265, 129] width 84 height 13
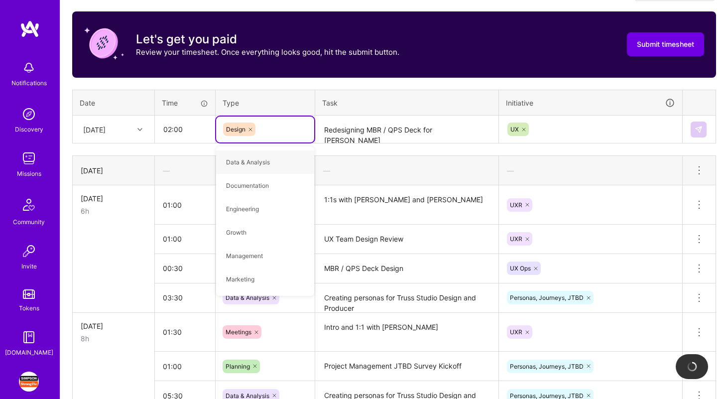
click at [532, 129] on div "UX" at bounding box center [591, 129] width 168 height 15
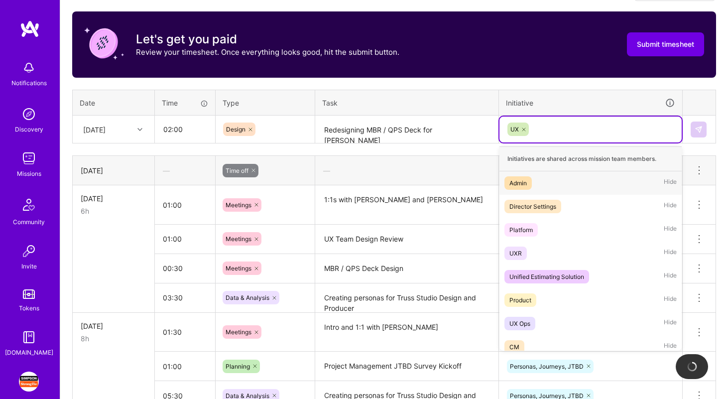
click at [524, 128] on icon at bounding box center [524, 129] width 3 height 3
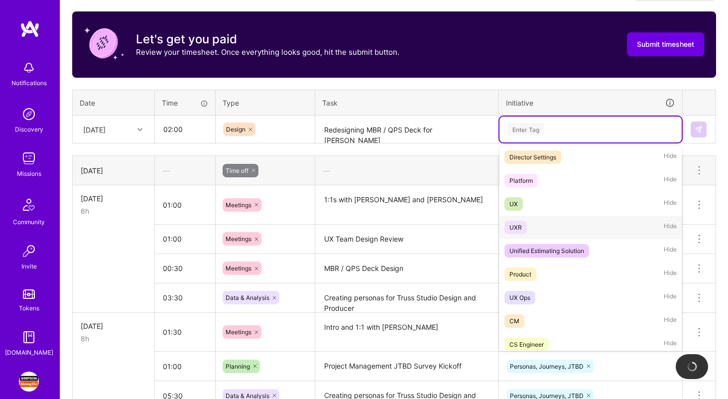
scroll to position [51, 0]
click at [531, 226] on div "UXR Hide" at bounding box center [591, 225] width 182 height 23
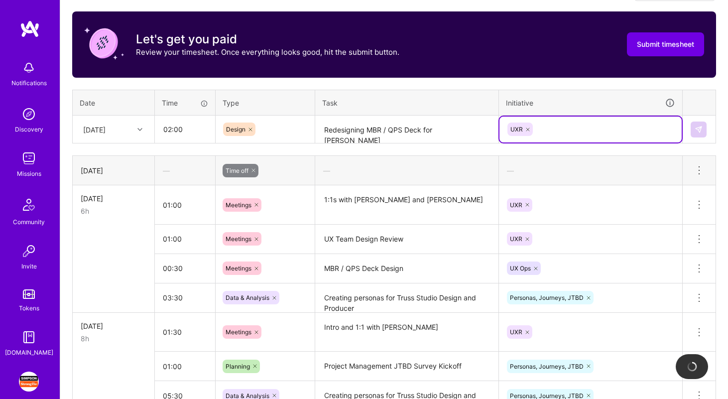
click at [605, 119] on div "UXR" at bounding box center [591, 130] width 182 height 26
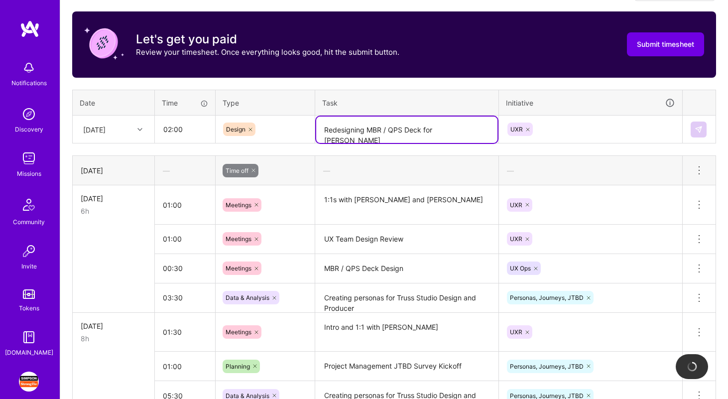
click at [460, 131] on textarea "Redesigning MBR / QPS Deck for [PERSON_NAME]" at bounding box center [406, 130] width 181 height 26
click at [478, 127] on textarea "Redesigning MBR / QPS Deck for [PERSON_NAME]" at bounding box center [406, 130] width 181 height 26
